Goal: Task Accomplishment & Management: Use online tool/utility

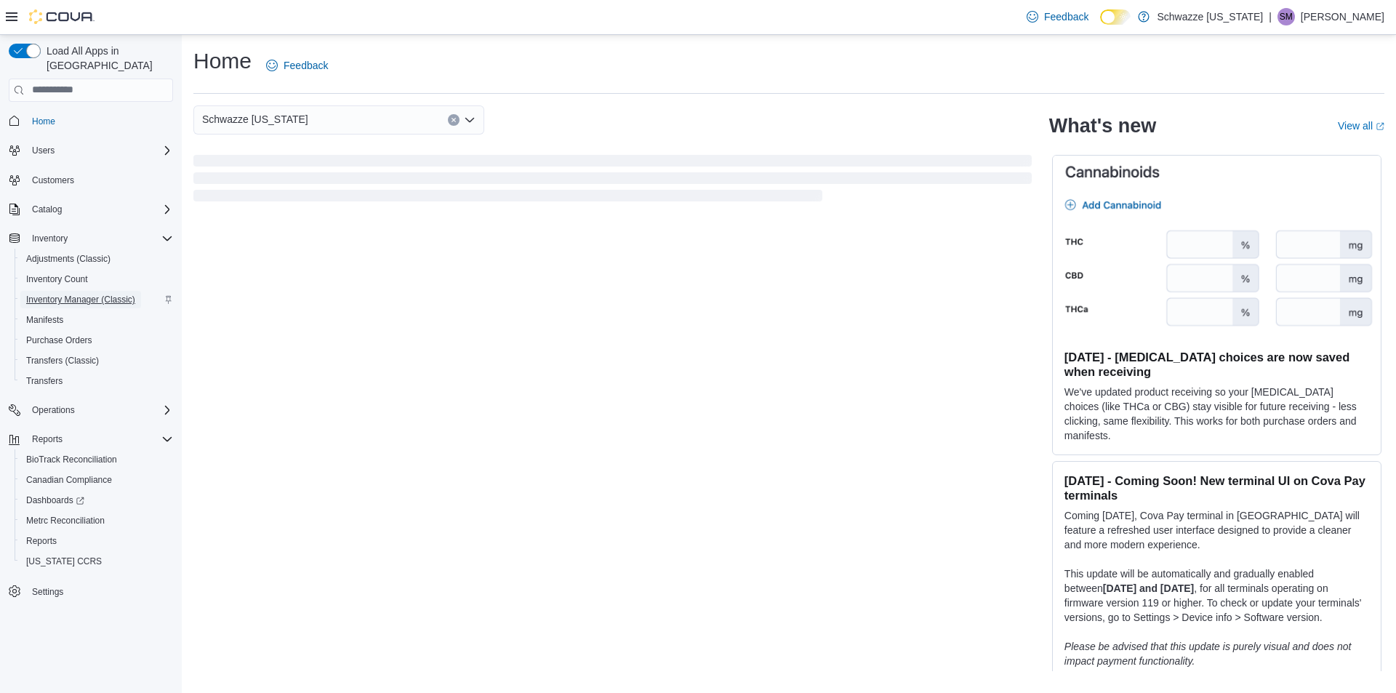
click at [97, 294] on span "Inventory Manager (Classic)" at bounding box center [80, 300] width 109 height 12
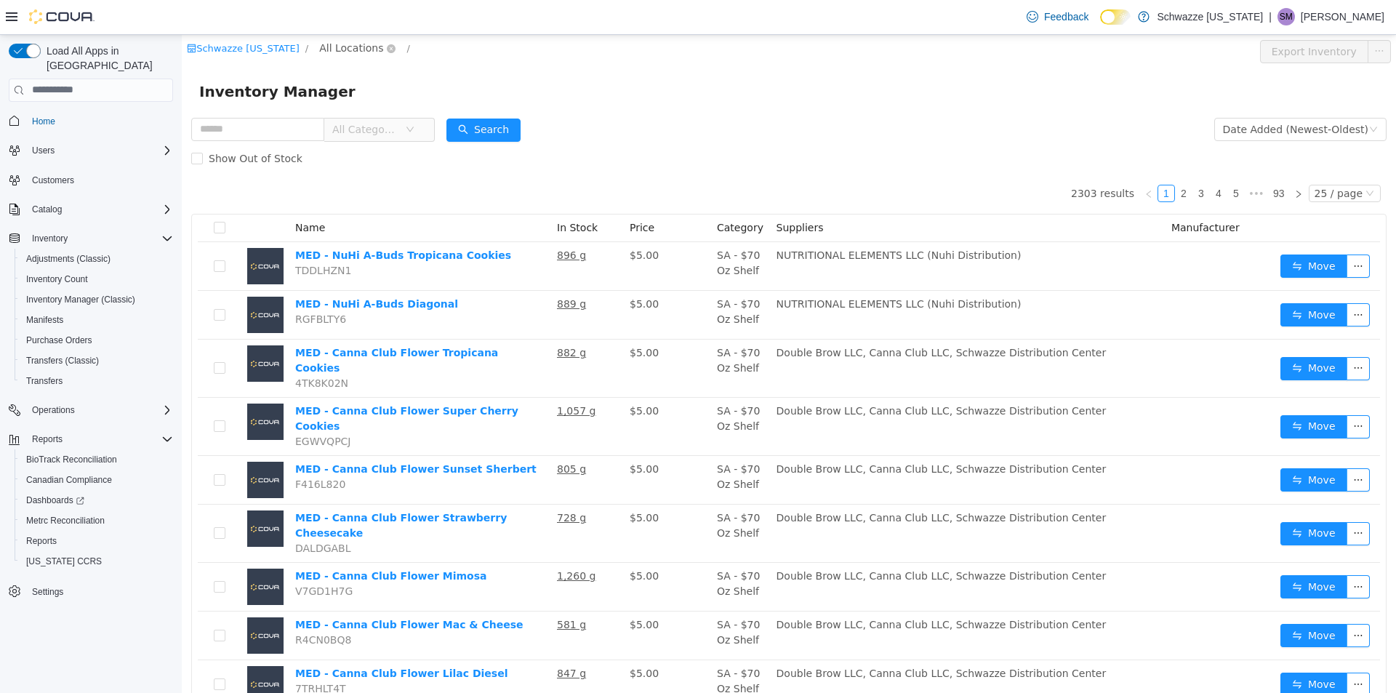
click at [337, 49] on span "All Locations" at bounding box center [351, 47] width 64 height 16
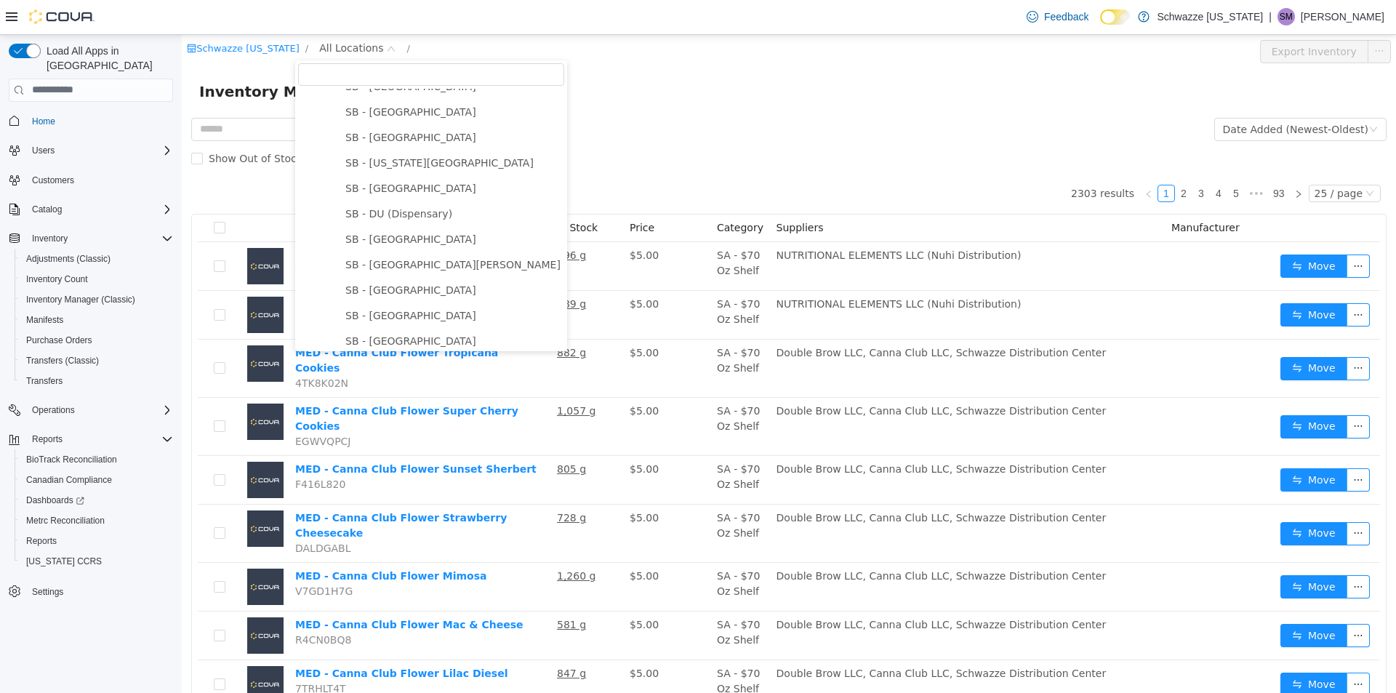
scroll to position [436, 0]
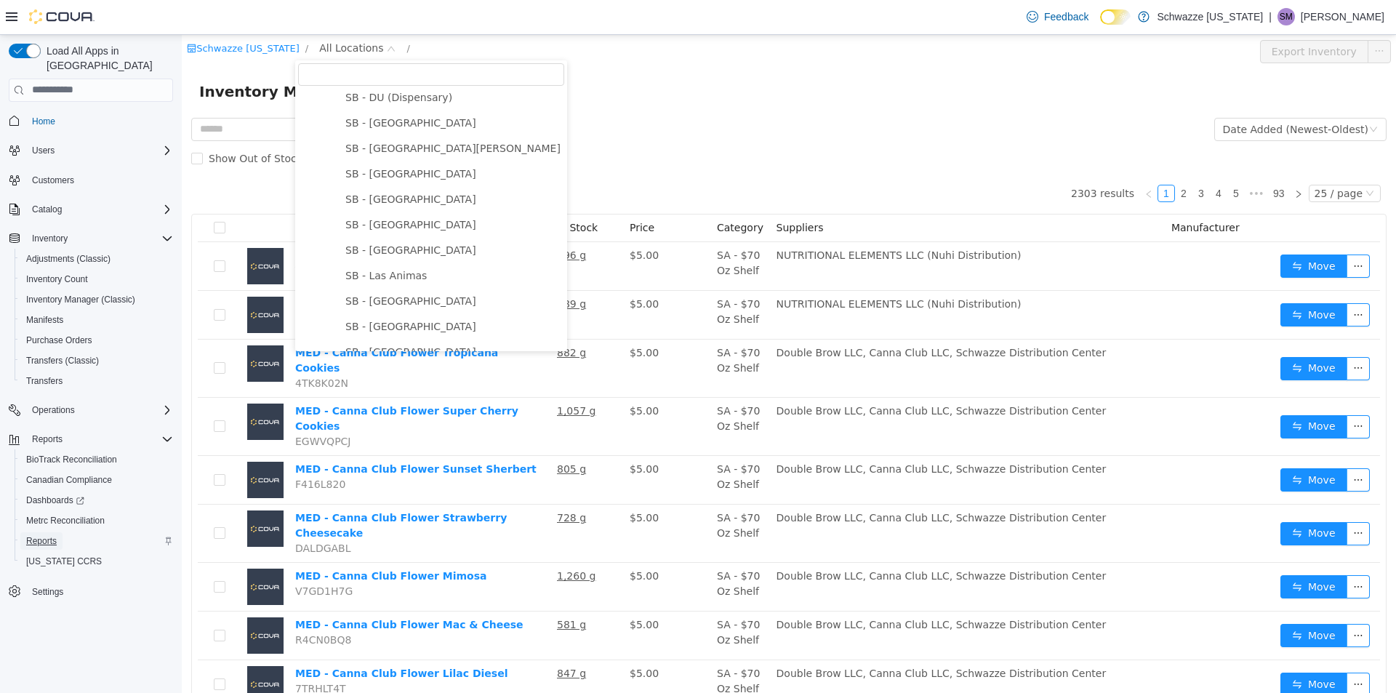
click at [51, 535] on span "Reports" at bounding box center [41, 541] width 31 height 12
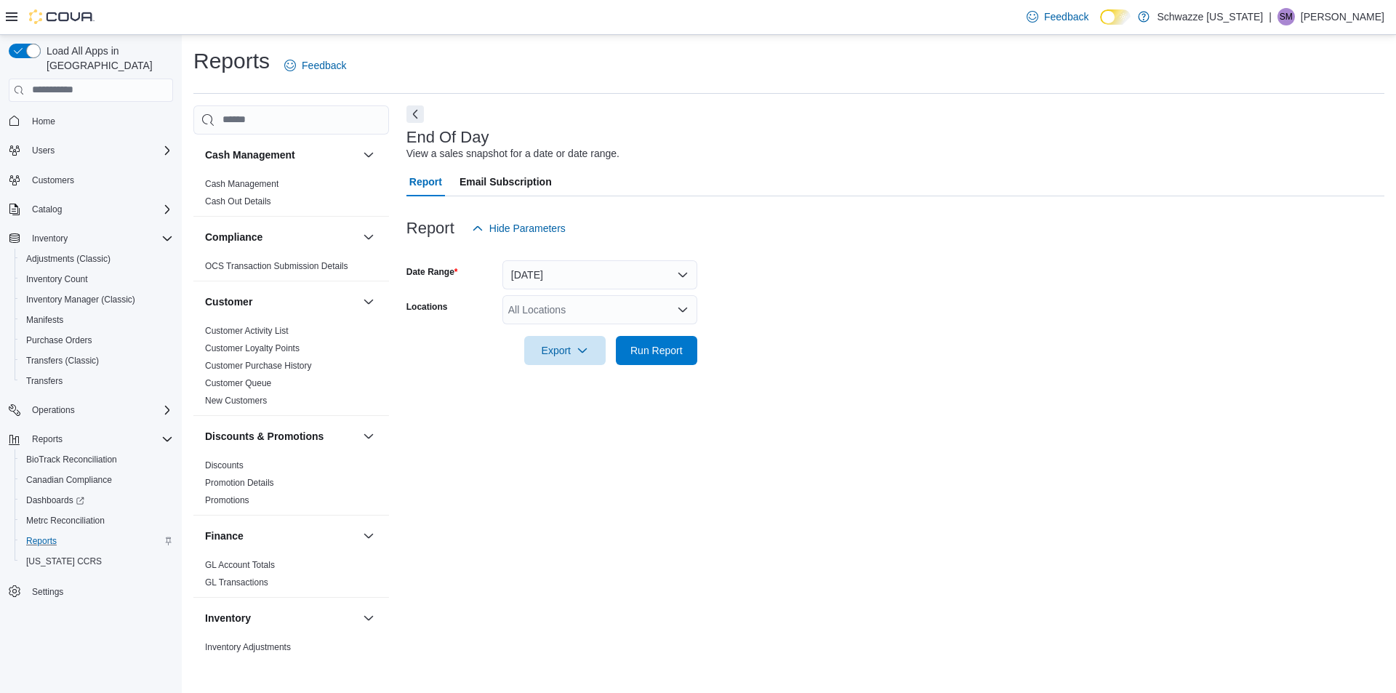
scroll to position [218, 0]
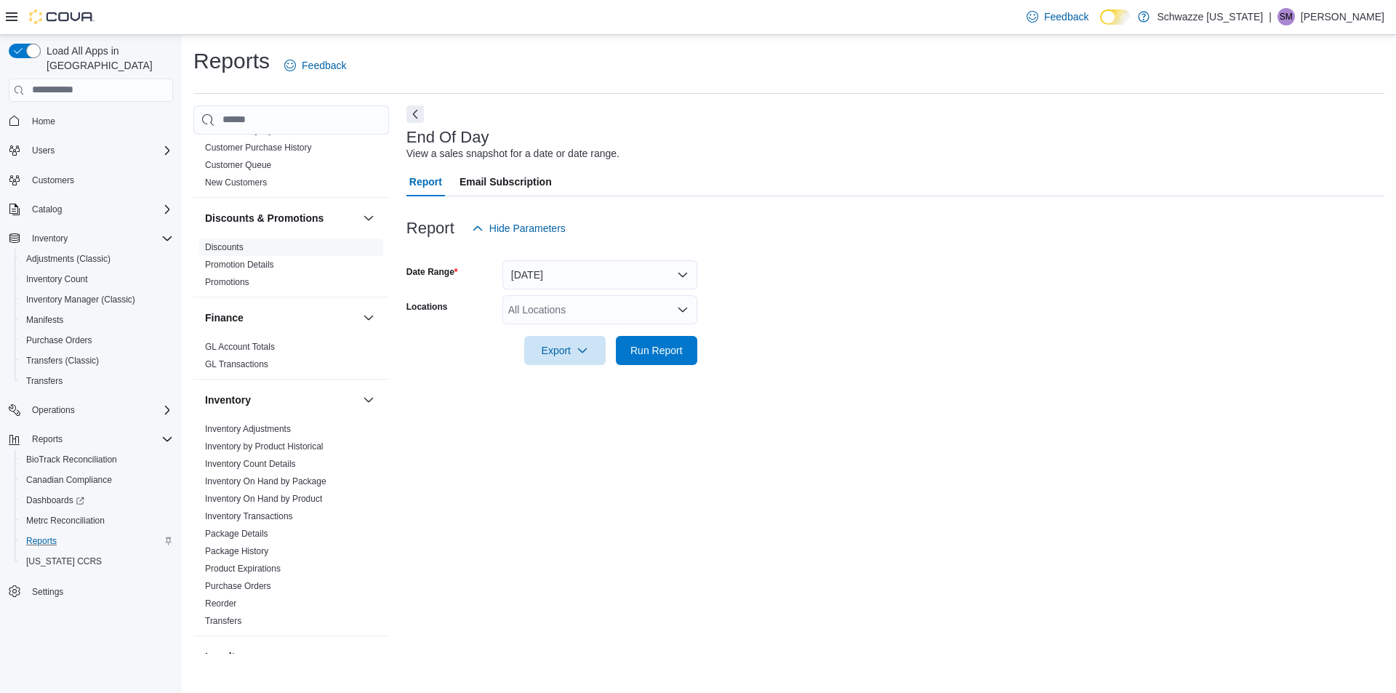
click at [237, 246] on link "Discounts" at bounding box center [224, 247] width 39 height 10
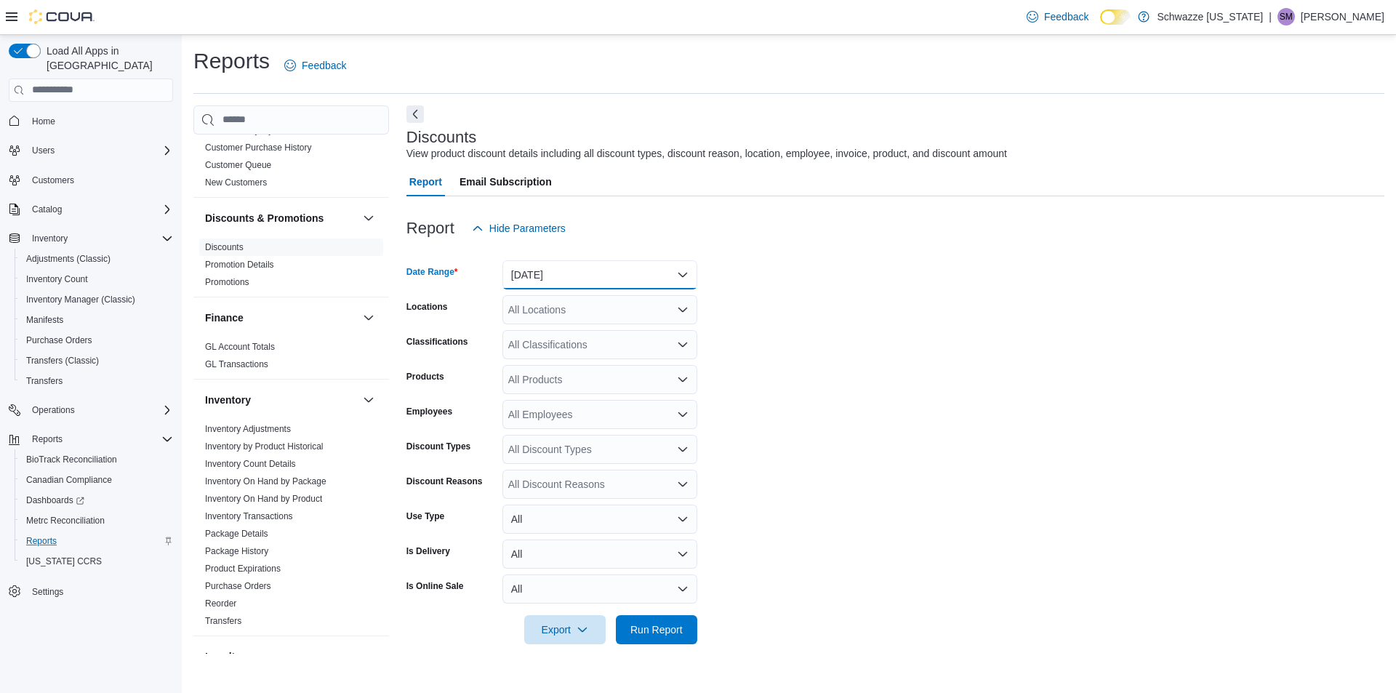
click at [527, 271] on button "Yesterday" at bounding box center [599, 274] width 195 height 29
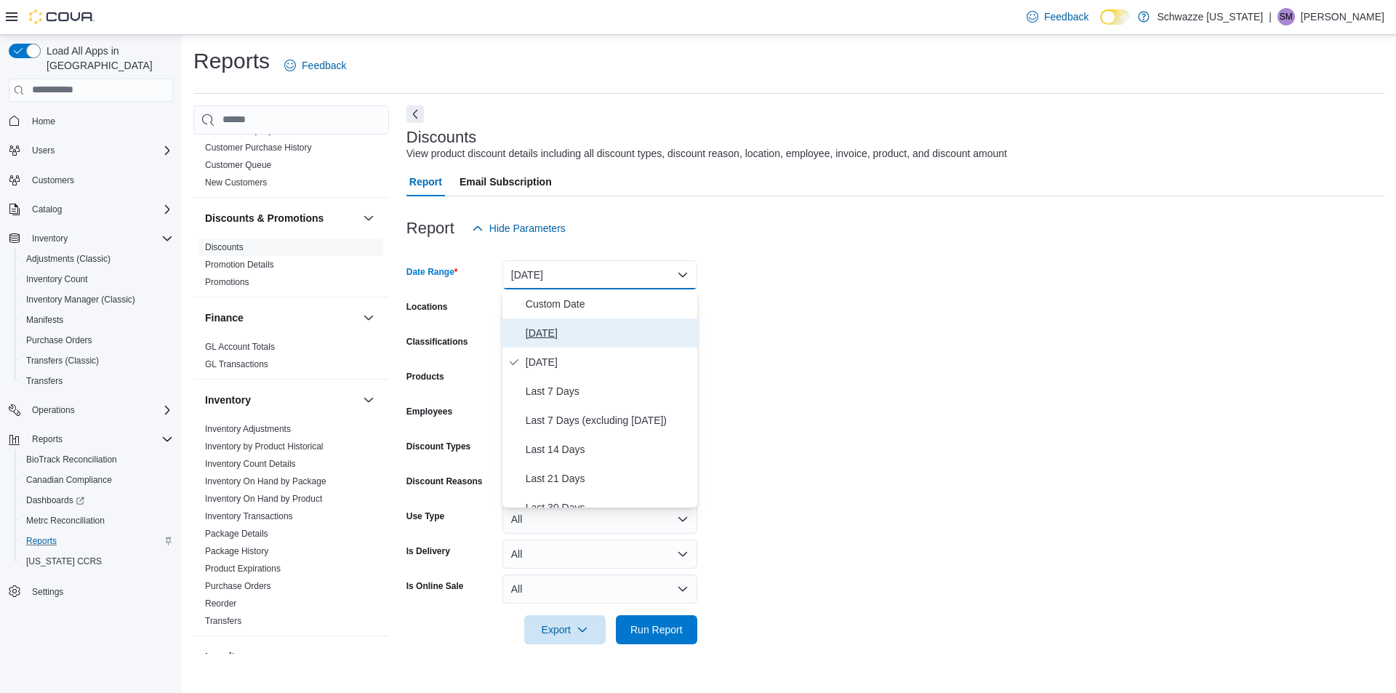
click at [539, 334] on span "Today" at bounding box center [609, 332] width 166 height 17
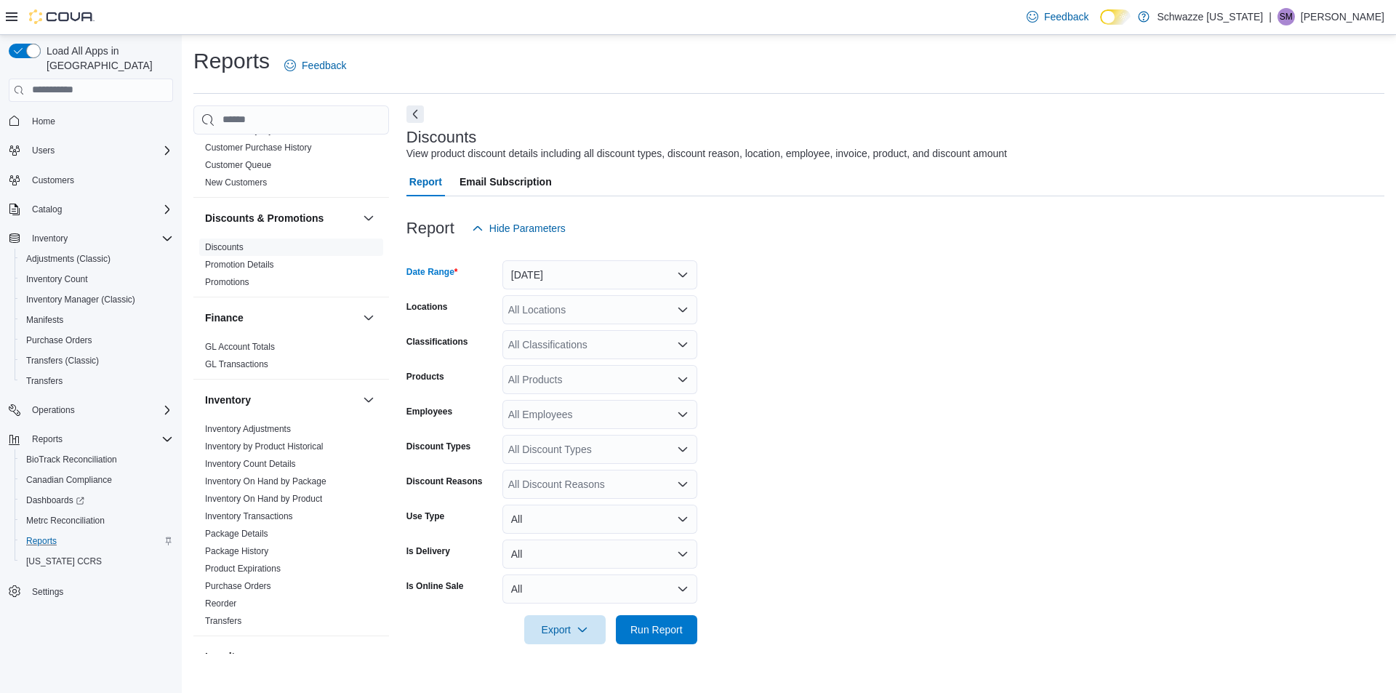
click at [552, 302] on div "All Locations" at bounding box center [599, 309] width 195 height 29
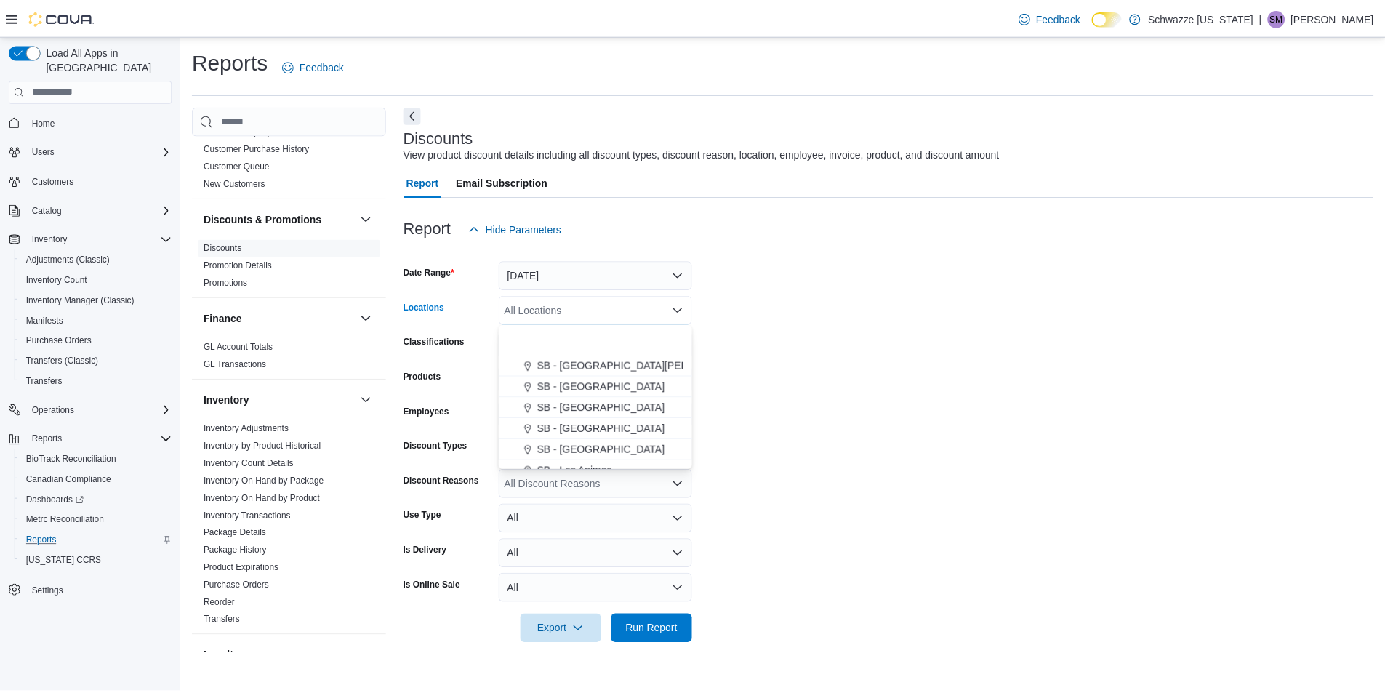
scroll to position [436, 0]
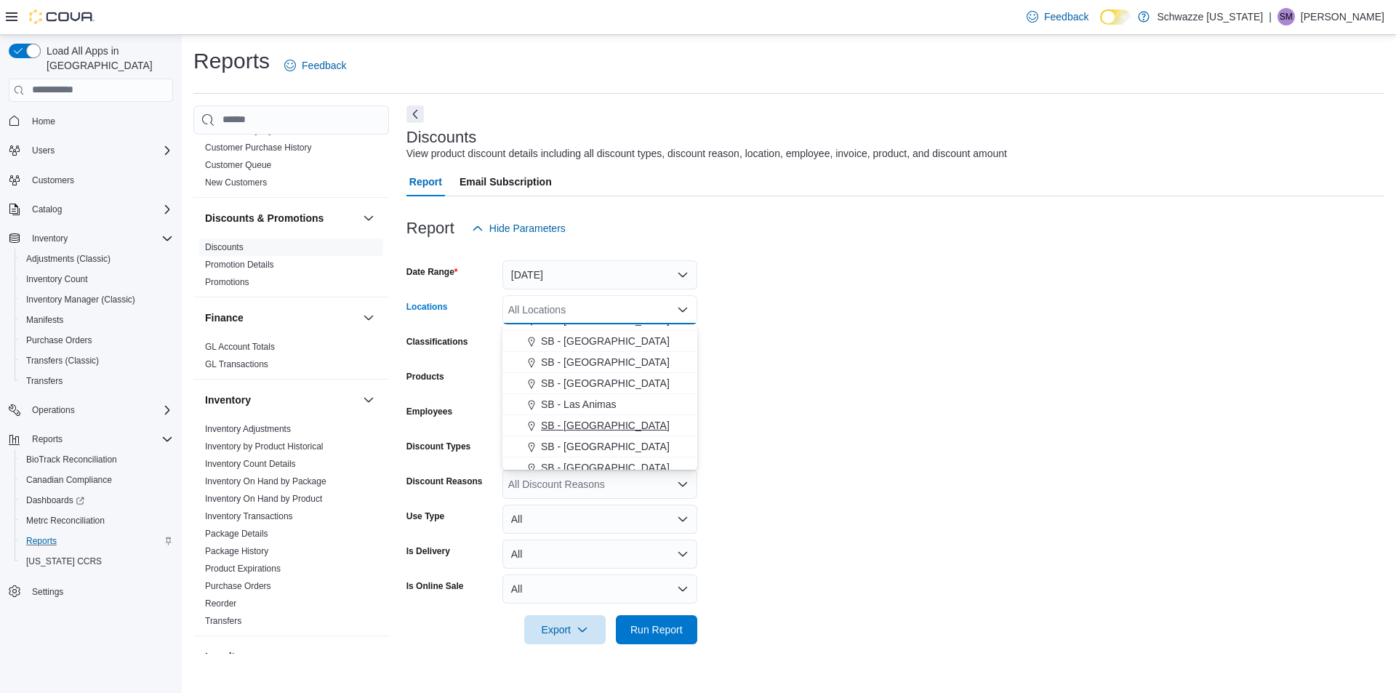
click at [575, 419] on span "SB - Longmont" at bounding box center [605, 425] width 129 height 15
click at [801, 411] on form "Date Range Today Locations SB - Longmont Combo box. Selected. SB - Longmont. Pr…" at bounding box center [895, 443] width 978 height 401
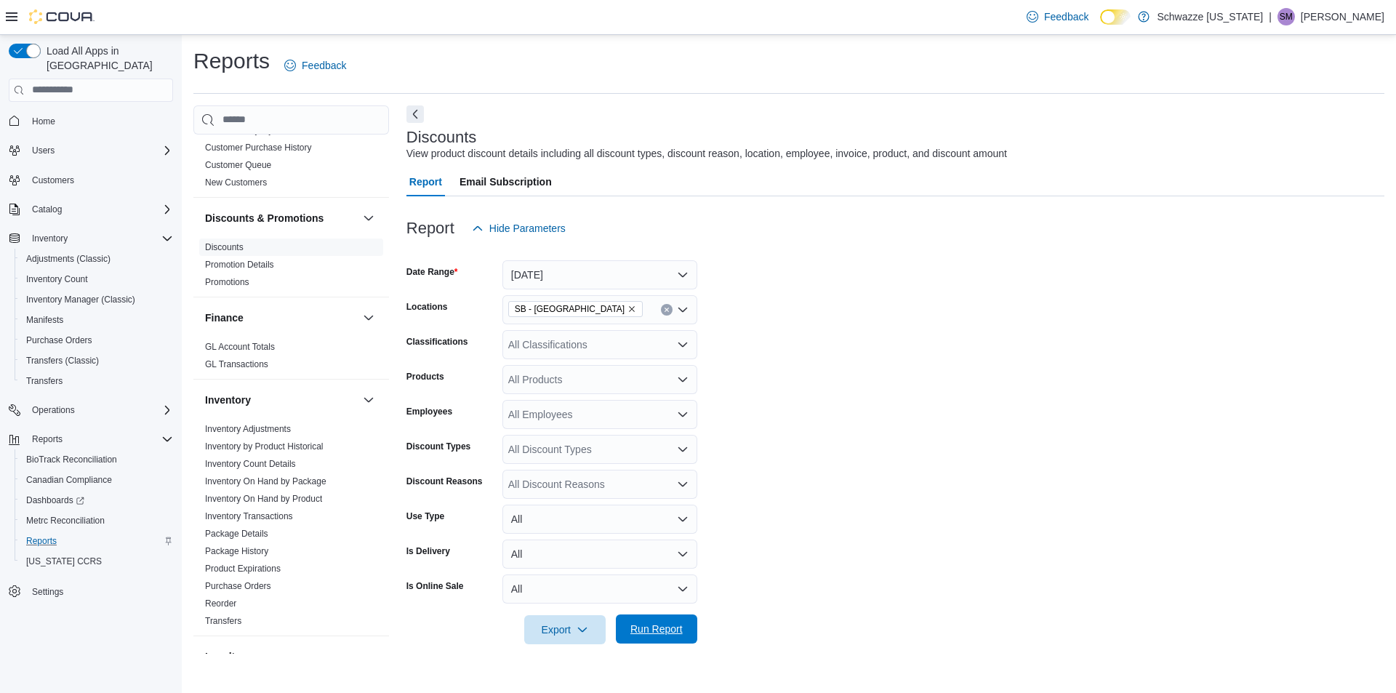
click at [657, 627] on span "Run Report" at bounding box center [656, 629] width 52 height 15
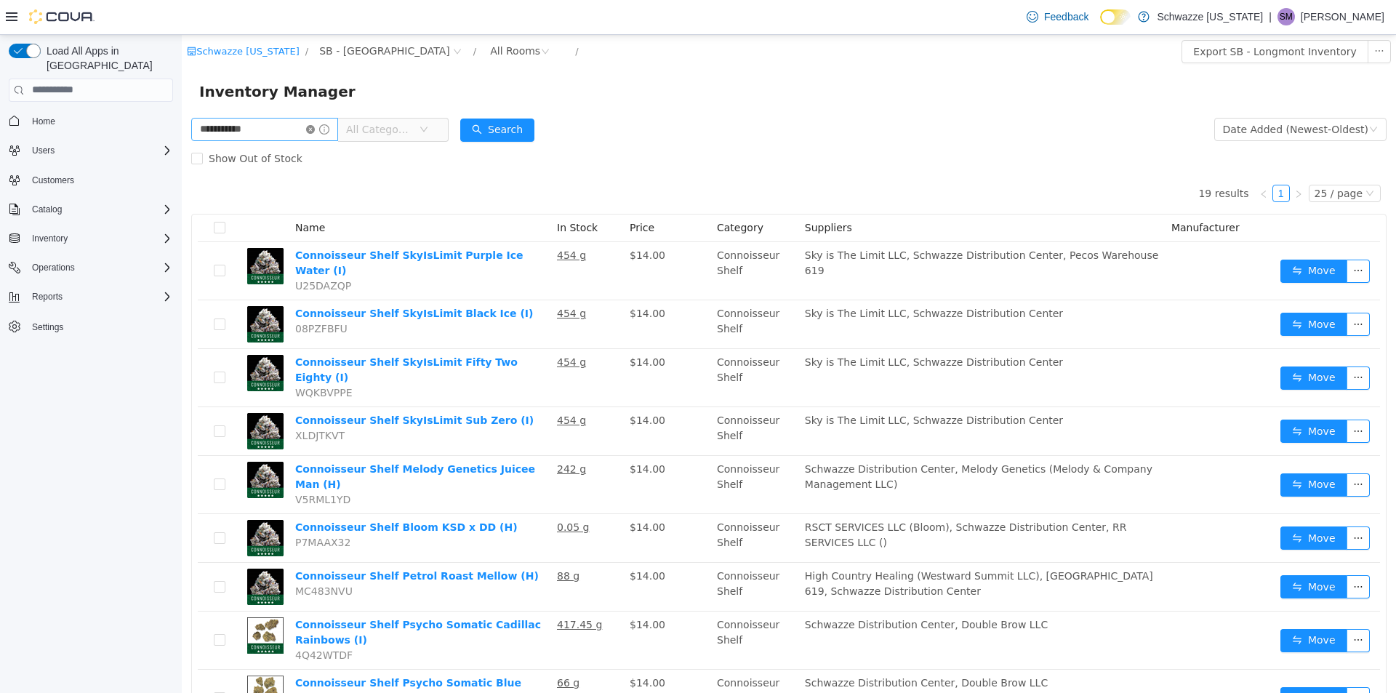
click at [315, 126] on icon "icon: close-circle" at bounding box center [310, 128] width 9 height 9
